Goal: Communication & Community: Answer question/provide support

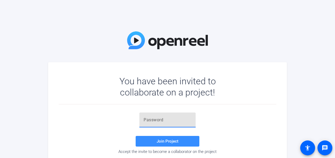
click at [156, 123] on input "text" at bounding box center [168, 120] width 48 height 6
drag, startPoint x: 143, startPoint y: 116, endPoint x: 152, endPoint y: 120, distance: 9.8
paste input "_M$yNu"
type input "_M$yNu"
click at [167, 138] on span at bounding box center [168, 141] width 64 height 13
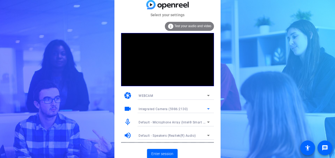
click at [208, 107] on icon at bounding box center [208, 108] width 6 height 6
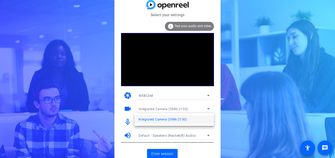
click at [208, 107] on div at bounding box center [167, 79] width 335 height 158
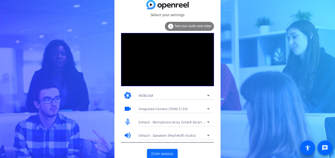
click at [155, 152] on span "Enter session" at bounding box center [162, 154] width 22 height 6
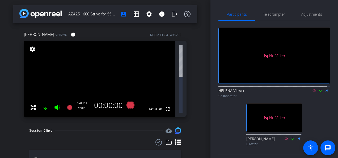
click at [319, 92] on icon at bounding box center [320, 90] width 4 height 4
drag, startPoint x: 317, startPoint y: 96, endPoint x: 317, endPoint y: 99, distance: 3.2
click at [318, 92] on icon at bounding box center [320, 90] width 4 height 4
click at [319, 92] on icon at bounding box center [320, 90] width 2 height 3
drag, startPoint x: 318, startPoint y: 95, endPoint x: 317, endPoint y: 98, distance: 3.4
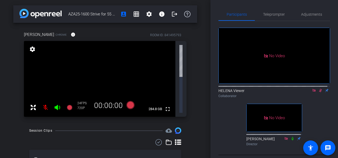
click at [318, 92] on icon at bounding box center [320, 90] width 4 height 4
click at [312, 92] on icon at bounding box center [314, 90] width 4 height 4
click at [305, 92] on icon at bounding box center [307, 90] width 4 height 4
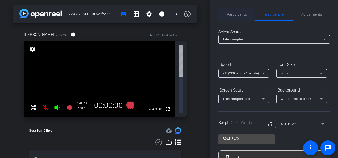
click at [229, 14] on span "Participants" at bounding box center [237, 14] width 20 height 4
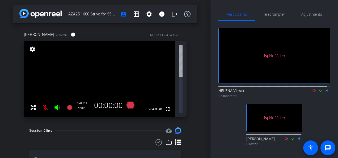
click at [318, 88] on icon at bounding box center [320, 90] width 4 height 4
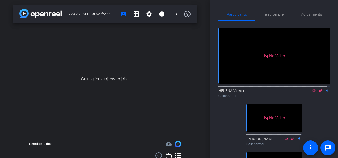
click at [319, 89] on icon at bounding box center [320, 90] width 3 height 3
click at [319, 89] on icon at bounding box center [320, 90] width 2 height 3
drag, startPoint x: 318, startPoint y: 75, endPoint x: 312, endPoint y: 76, distance: 6.7
click at [318, 88] on icon at bounding box center [320, 90] width 4 height 4
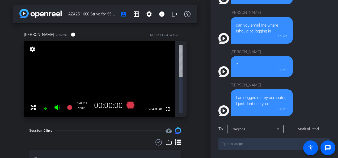
scroll to position [242, 0]
click at [257, 127] on div "Everyone" at bounding box center [253, 128] width 45 height 7
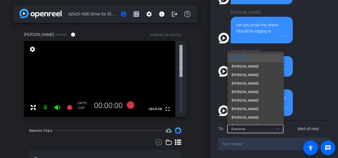
click at [300, 53] on div at bounding box center [169, 79] width 338 height 158
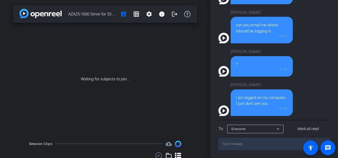
click at [258, 140] on textarea at bounding box center [274, 144] width 112 height 12
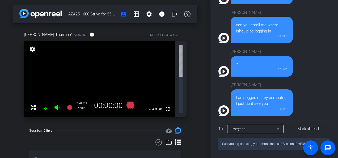
drag, startPoint x: 252, startPoint y: 144, endPoint x: 249, endPoint y: 145, distance: 3.4
click at [252, 144] on textarea "Can you log on using your phone instead? Session ID vPQK" at bounding box center [274, 144] width 112 height 12
click at [281, 144] on textarea "Can you log on using your phone instead? Session ID vPQK" at bounding box center [274, 144] width 112 height 12
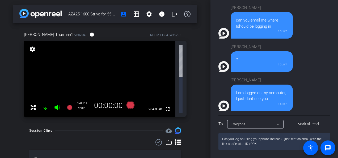
type textarea "Can you log on using your phone instead? I just sent an email with the link and…"
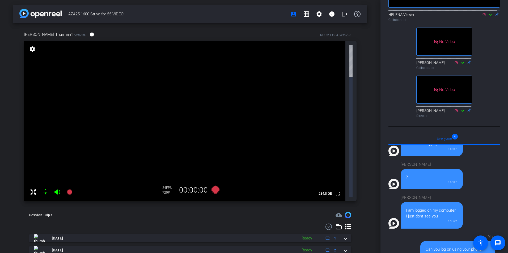
scroll to position [0, 0]
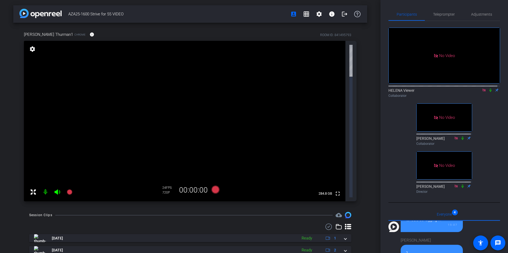
click at [32, 158] on icon at bounding box center [33, 192] width 6 height 6
click at [45, 158] on mat-icon at bounding box center [45, 192] width 11 height 11
click at [32, 158] on icon at bounding box center [33, 192] width 6 height 6
click at [32, 48] on mat-icon "settings" at bounding box center [32, 49] width 7 height 6
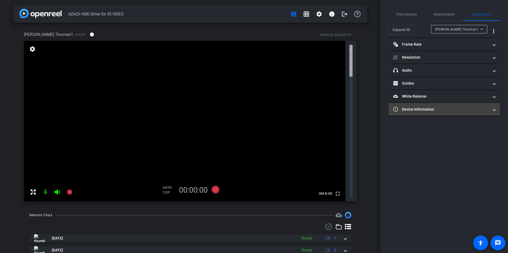
click at [335, 109] on span "Device Information" at bounding box center [443, 110] width 100 height 6
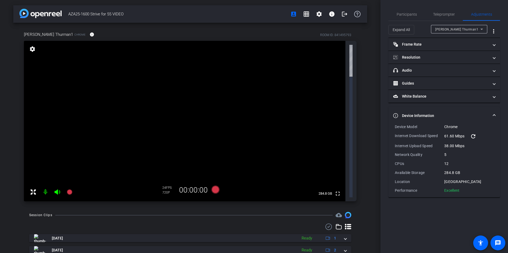
click at [335, 114] on span at bounding box center [494, 116] width 2 height 6
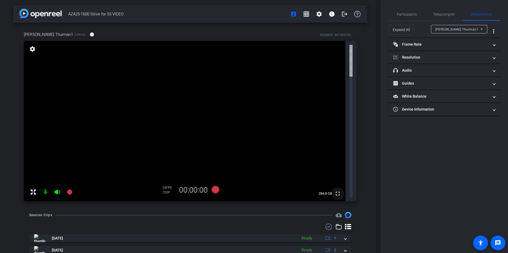
click at [335, 158] on mat-icon "fullscreen" at bounding box center [337, 194] width 6 height 6
click at [335, 14] on span "Participants" at bounding box center [407, 14] width 20 height 4
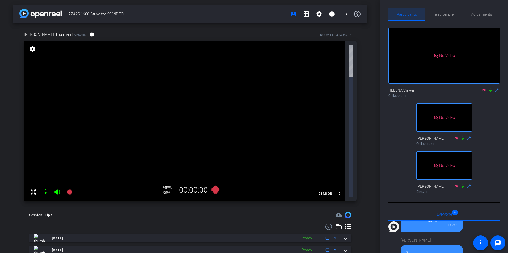
scroll to position [290, 0]
click at [335, 89] on icon at bounding box center [490, 90] width 2 height 3
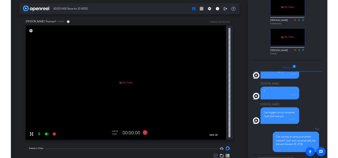
scroll to position [0, 0]
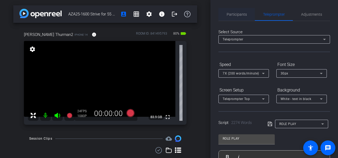
click at [233, 14] on span "Participants" at bounding box center [237, 14] width 20 height 4
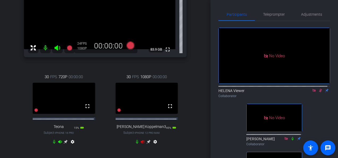
scroll to position [80, 0]
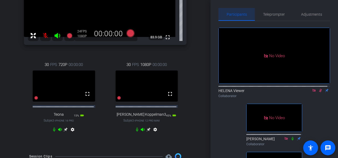
click at [240, 13] on span "Participants" at bounding box center [237, 14] width 20 height 4
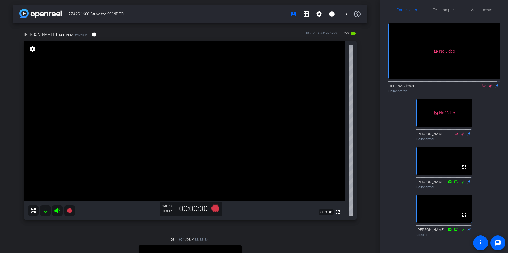
scroll to position [0, 0]
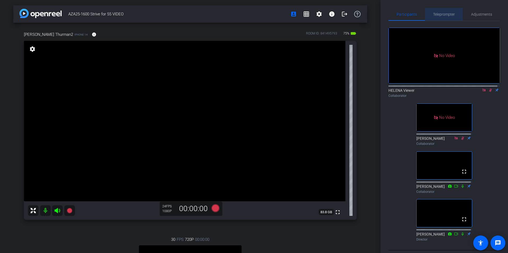
click at [335, 13] on span "Teleprompter" at bounding box center [444, 14] width 22 height 4
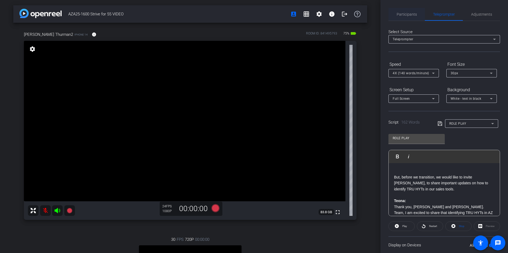
click at [335, 13] on span "Participants" at bounding box center [407, 14] width 20 height 4
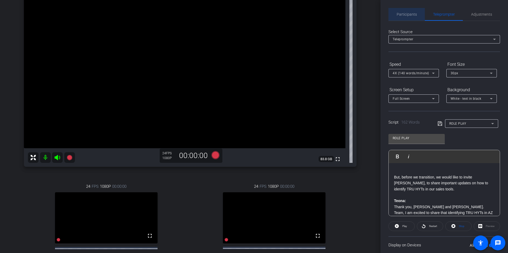
click at [335, 12] on span "Participants" at bounding box center [407, 14] width 20 height 4
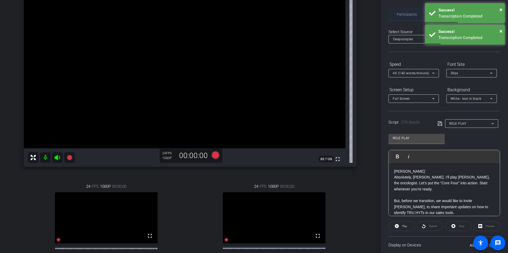
click at [335, 12] on span "Participants" at bounding box center [407, 14] width 20 height 4
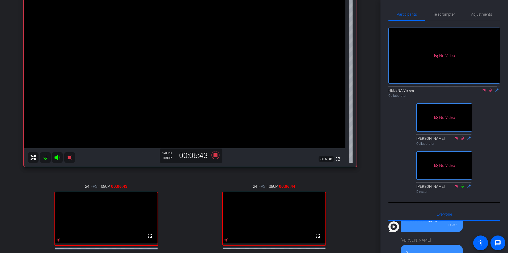
scroll to position [290, 0]
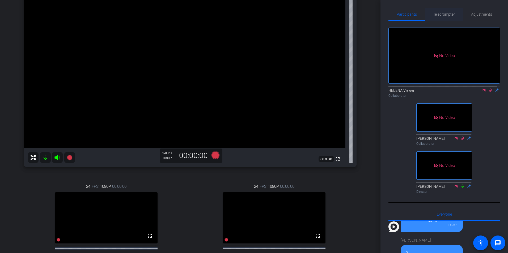
click at [335, 13] on span "Teleprompter" at bounding box center [444, 14] width 22 height 4
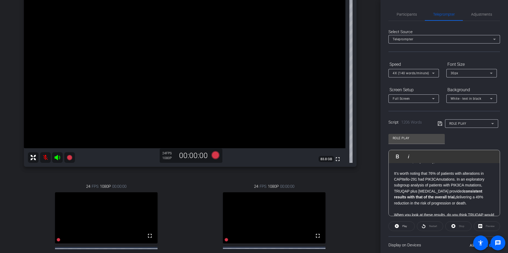
scroll to position [33, 0]
click at [335, 13] on span "Participants" at bounding box center [407, 14] width 20 height 4
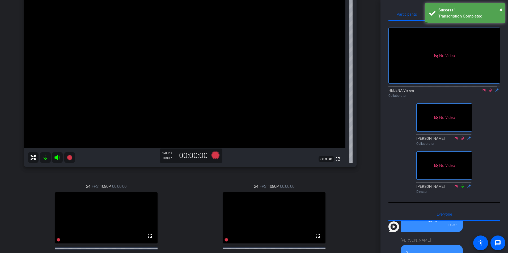
drag, startPoint x: 488, startPoint y: 73, endPoint x: 487, endPoint y: 81, distance: 8.3
click at [335, 88] on icon at bounding box center [490, 90] width 4 height 4
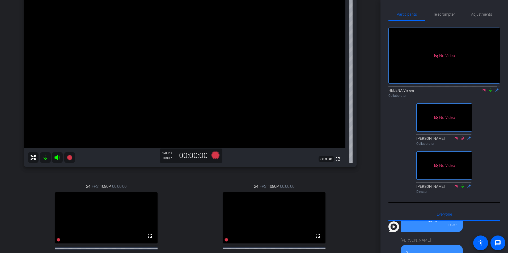
click at [335, 88] on icon at bounding box center [490, 90] width 4 height 4
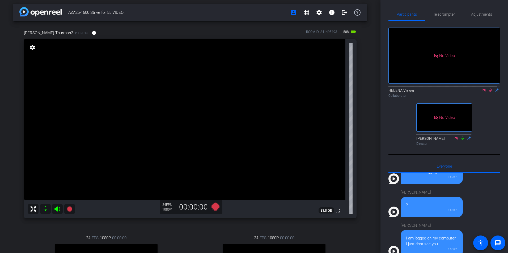
scroll to position [0, 0]
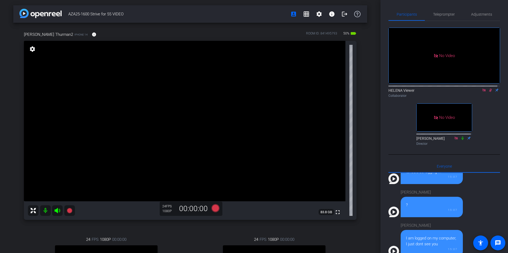
click at [335, 88] on icon at bounding box center [490, 90] width 4 height 4
click at [335, 89] on icon at bounding box center [490, 90] width 2 height 3
click at [335, 13] on span "Teleprompter" at bounding box center [444, 14] width 22 height 4
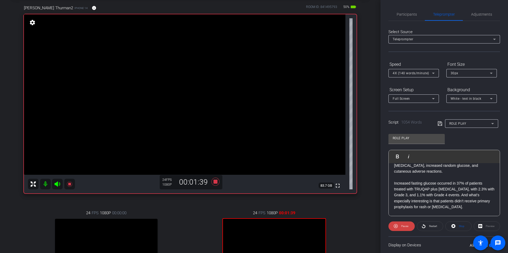
scroll to position [53, 0]
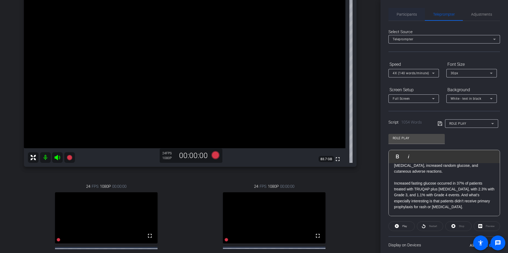
click at [335, 15] on span "Participants" at bounding box center [407, 14] width 20 height 4
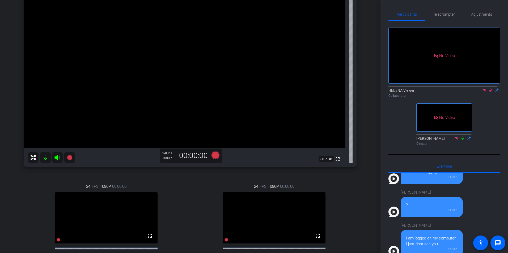
drag, startPoint x: 487, startPoint y: 74, endPoint x: 478, endPoint y: 84, distance: 13.2
click at [335, 88] on icon at bounding box center [490, 90] width 4 height 4
click at [335, 13] on span "Teleprompter" at bounding box center [444, 14] width 22 height 4
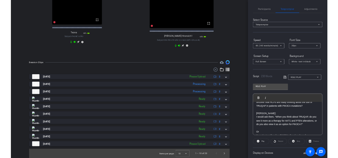
scroll to position [0, 0]
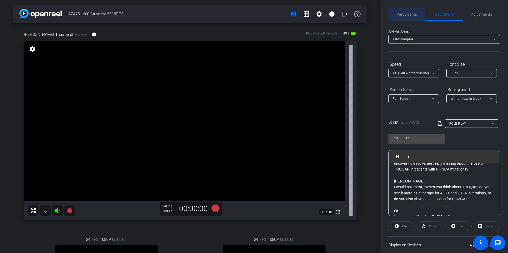
click at [335, 13] on span "Participants" at bounding box center [407, 14] width 20 height 4
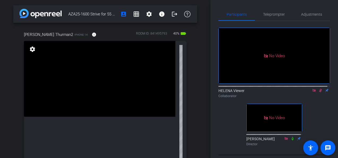
scroll to position [290, 0]
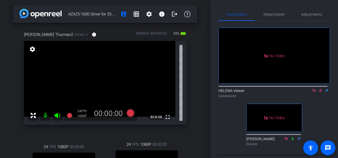
drag, startPoint x: 318, startPoint y: 74, endPoint x: 316, endPoint y: 105, distance: 30.9
click at [318, 88] on icon at bounding box center [320, 90] width 4 height 4
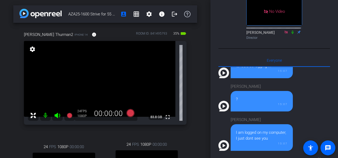
scroll to position [0, 0]
